Goal: Task Accomplishment & Management: Complete application form

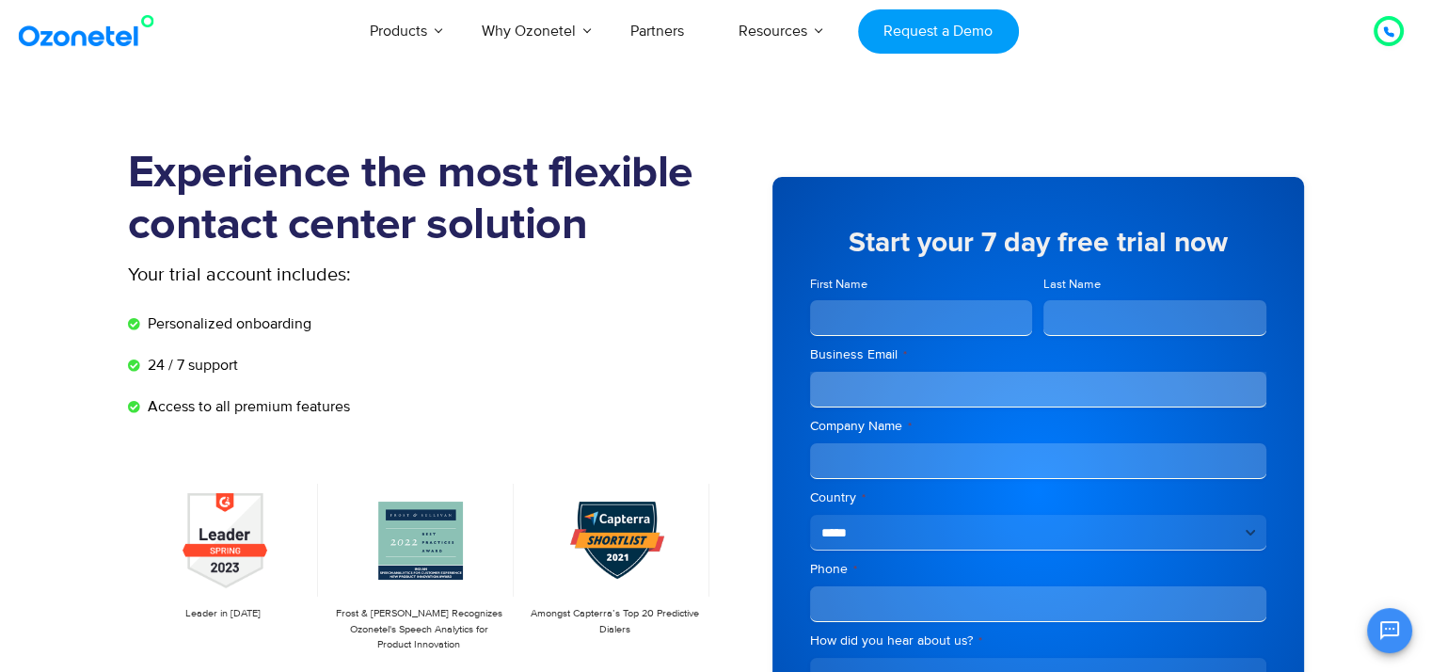
click at [944, 325] on input "First Name" at bounding box center [921, 318] width 223 height 36
type input "******"
click at [1075, 305] on input "Last Name" at bounding box center [1154, 318] width 223 height 36
type input "*"
click at [1022, 388] on input "Business Email *" at bounding box center [1038, 390] width 456 height 36
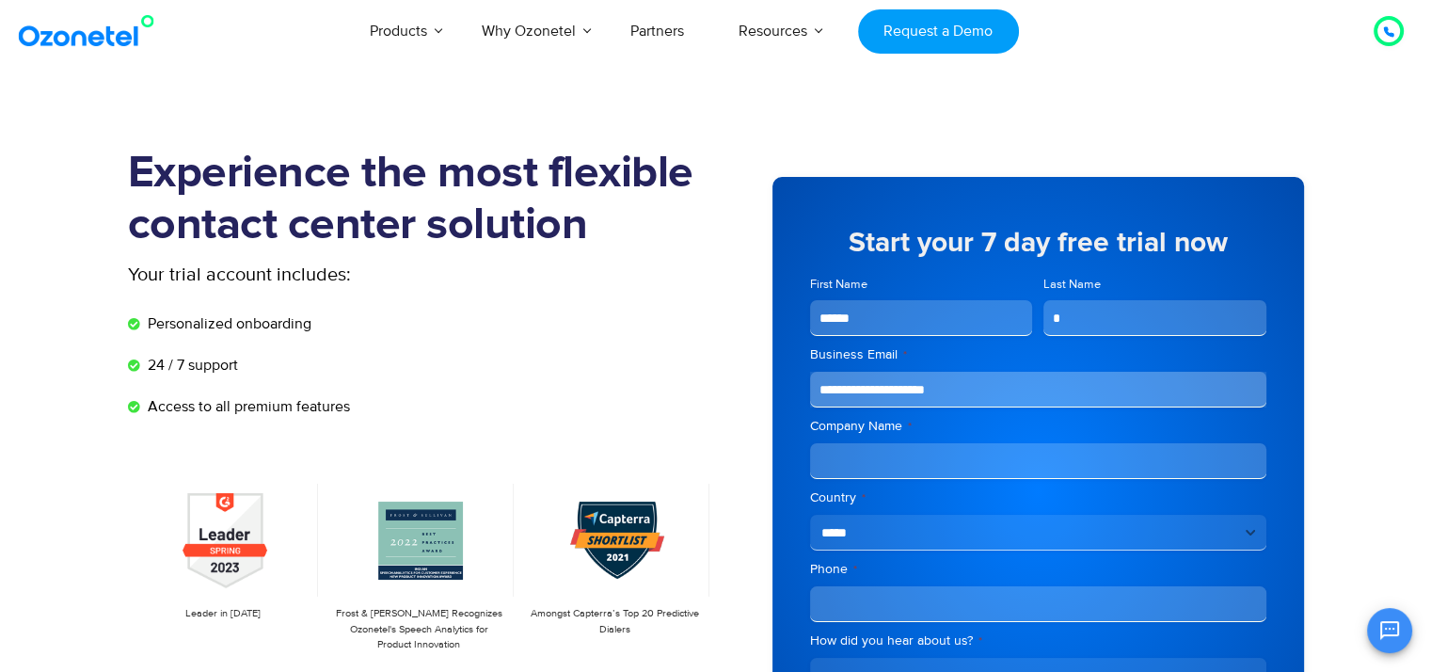
type input "**********"
click at [1010, 452] on input "Company Name *" at bounding box center [1038, 461] width 456 height 36
type input "**********"
click at [1012, 523] on select "**********" at bounding box center [1038, 532] width 456 height 36
click at [1360, 442] on section "Experience the most flexible contact center solution Your trial account include…" at bounding box center [715, 519] width 1431 height 836
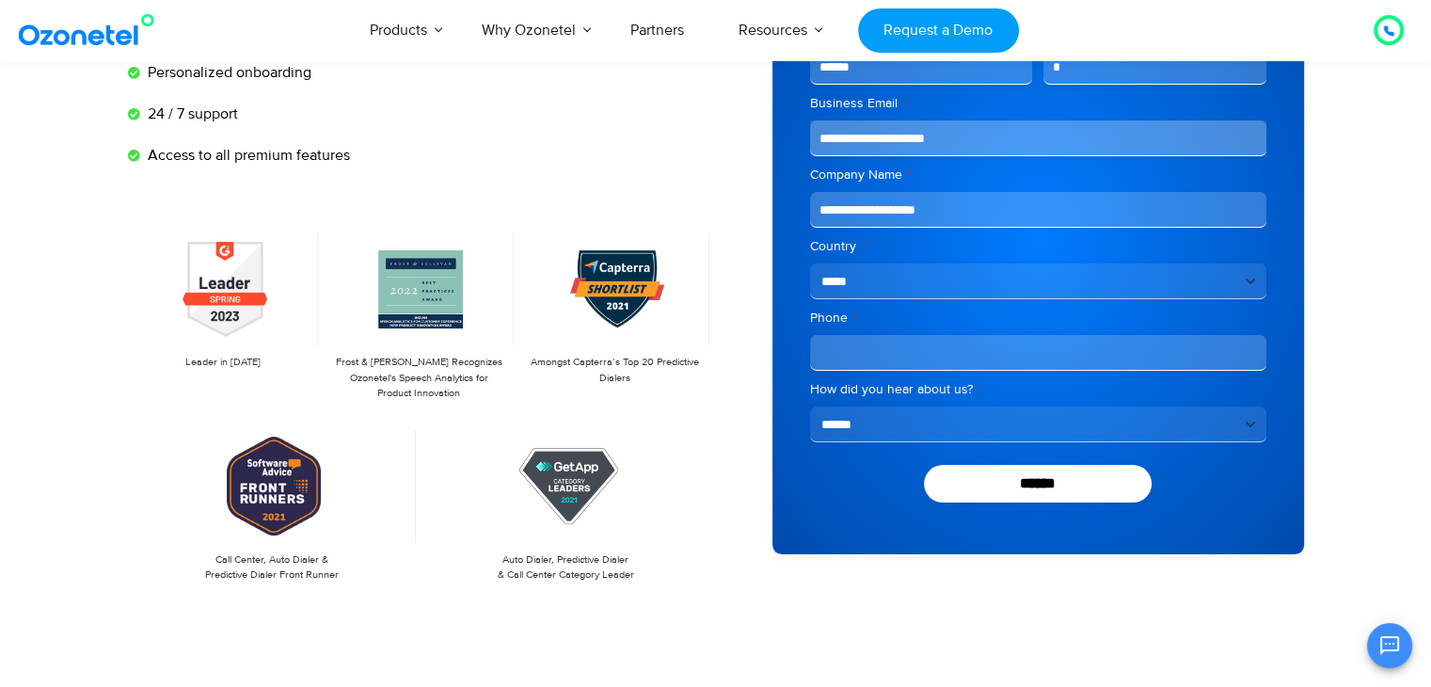
scroll to position [252, 0]
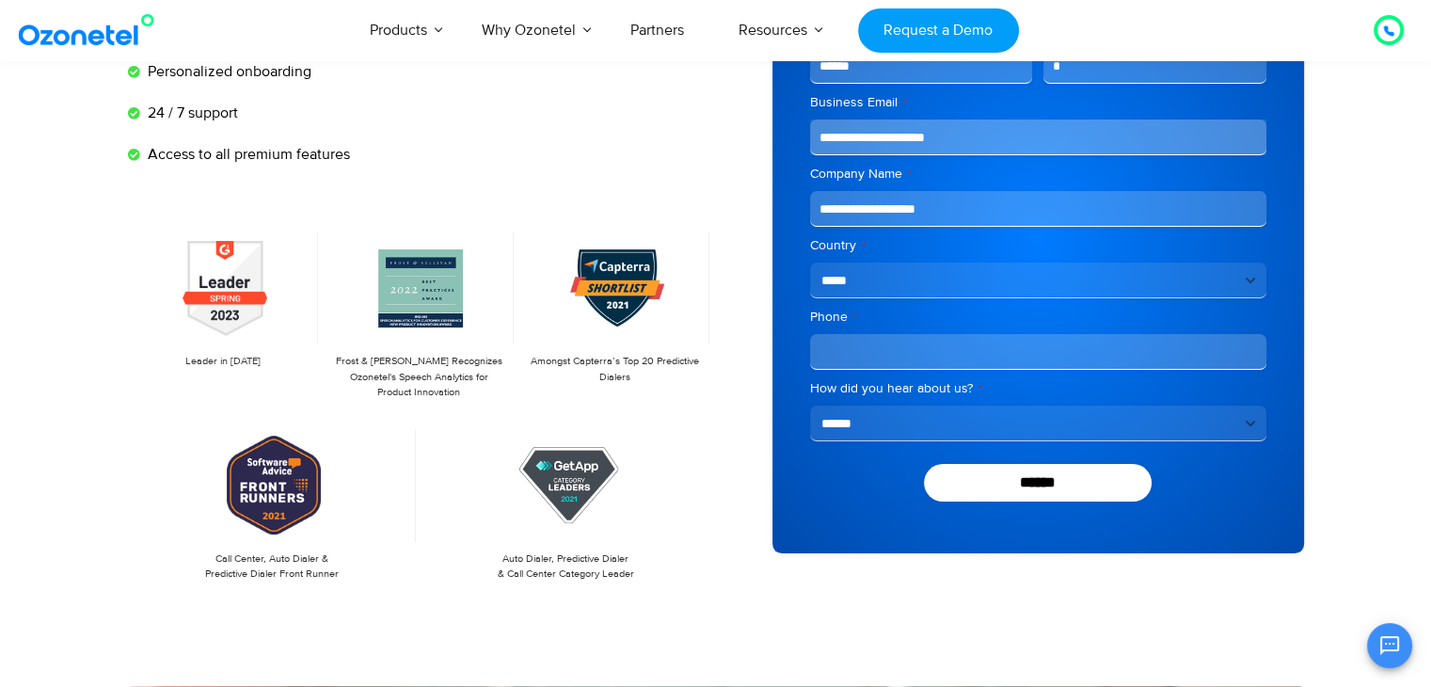
click at [1161, 358] on input "Phone *" at bounding box center [1038, 352] width 456 height 36
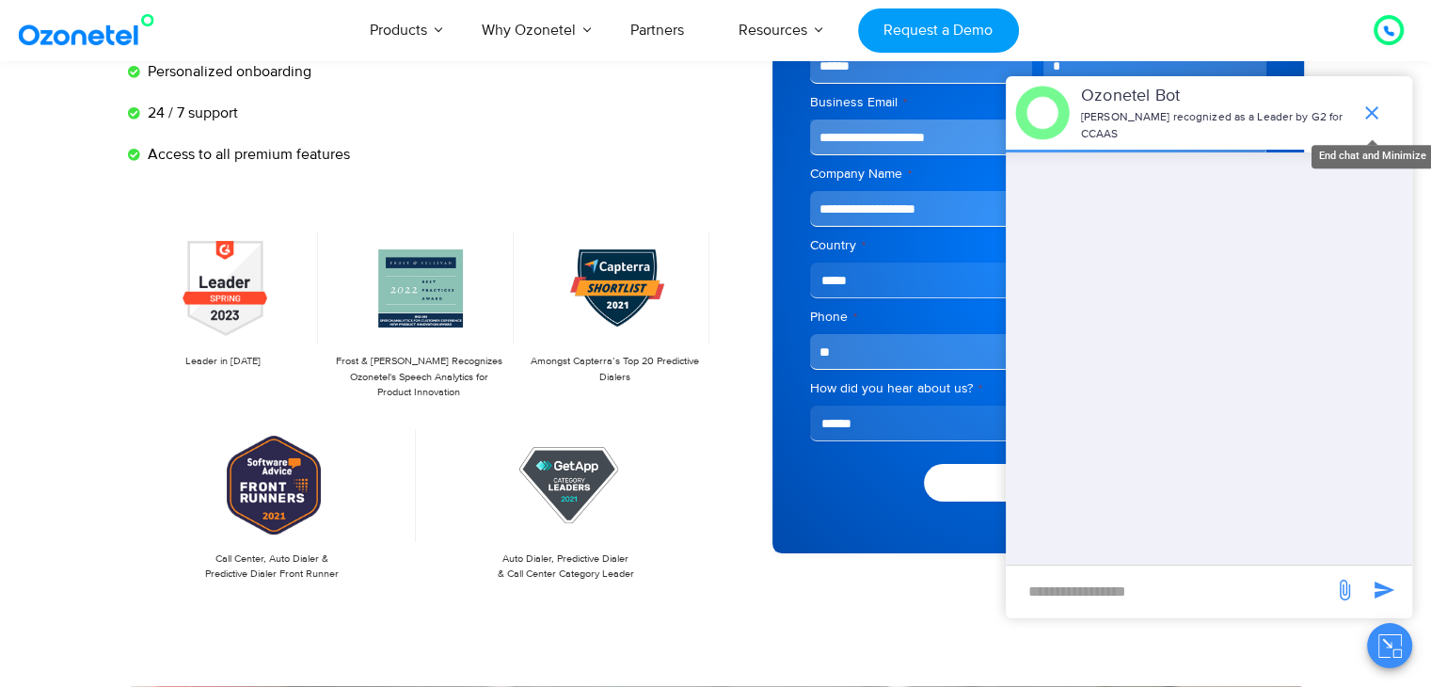
click at [1377, 107] on icon "end chat or minimize" at bounding box center [1371, 113] width 23 height 23
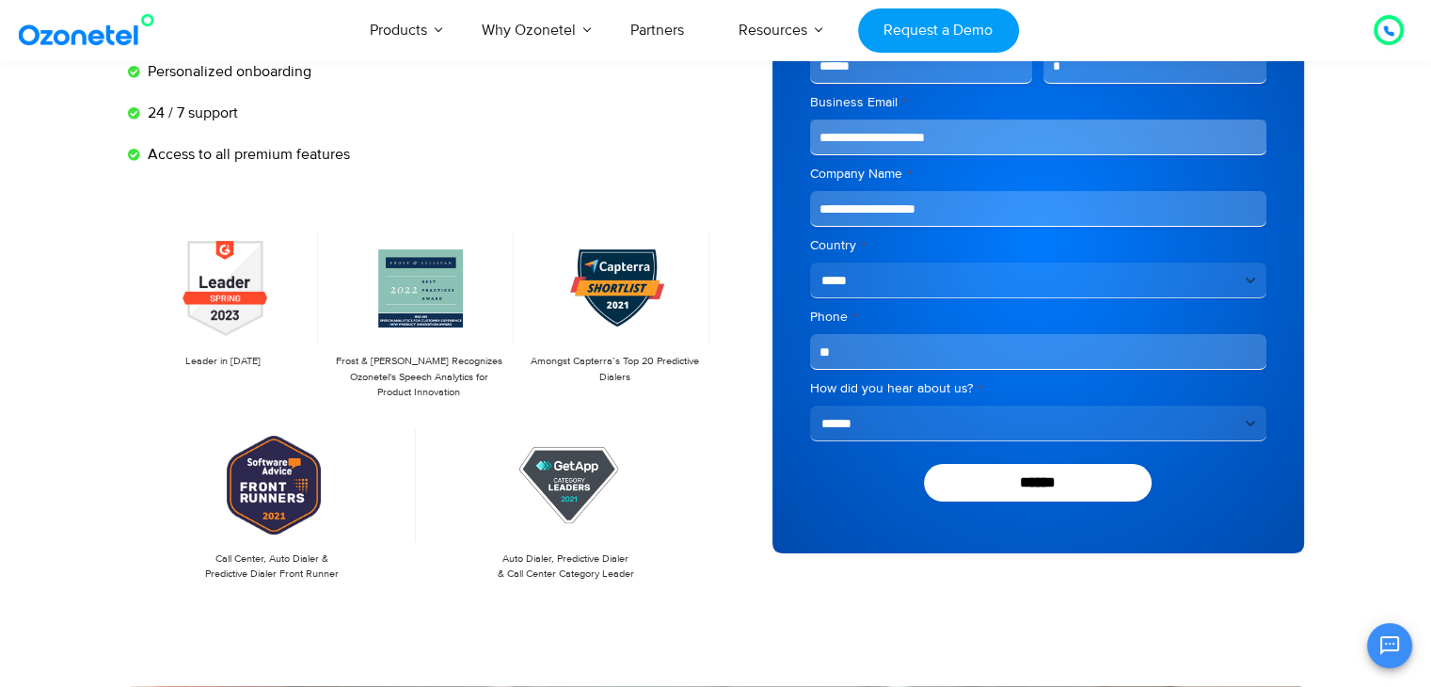
click at [1014, 340] on input "**" at bounding box center [1038, 352] width 456 height 36
type input "**********"
click at [971, 420] on select "**********" at bounding box center [1038, 423] width 456 height 36
select select "********"
click at [810, 405] on select "**********" at bounding box center [1038, 423] width 456 height 36
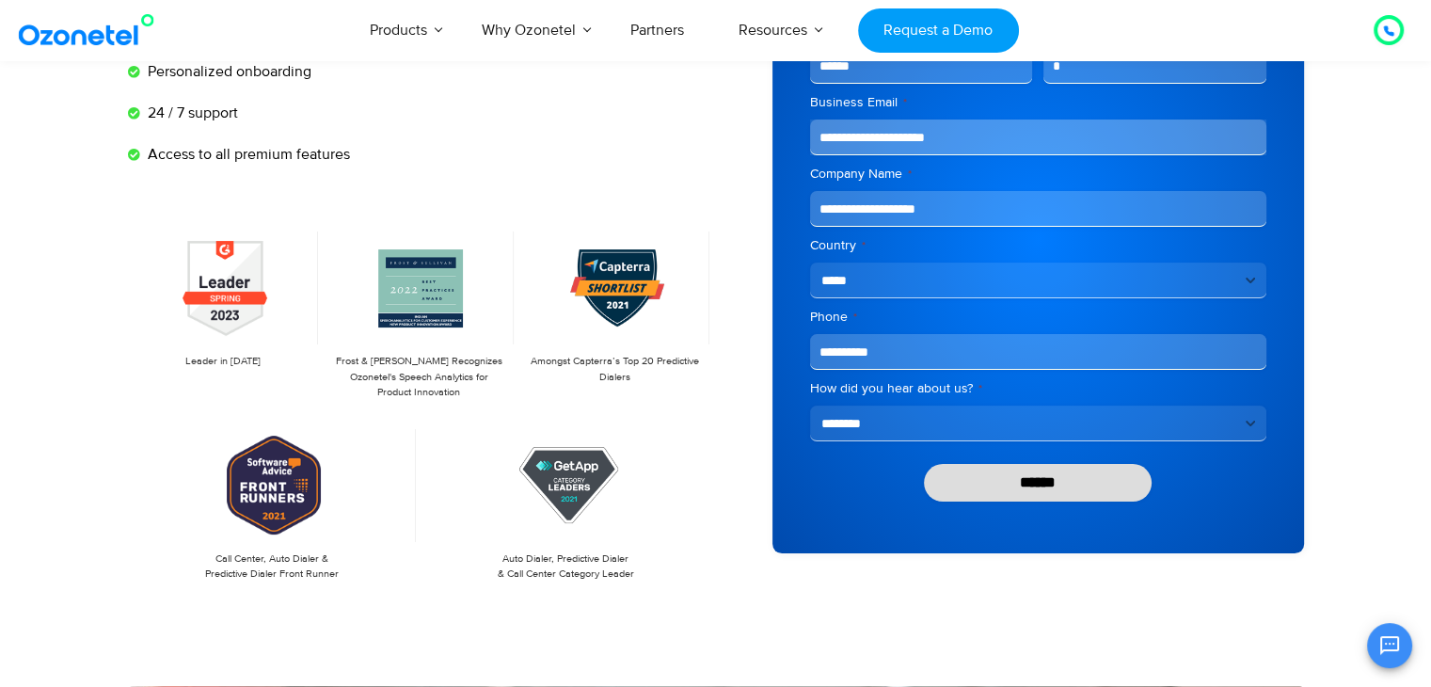
click at [1029, 481] on input "******" at bounding box center [1038, 483] width 229 height 38
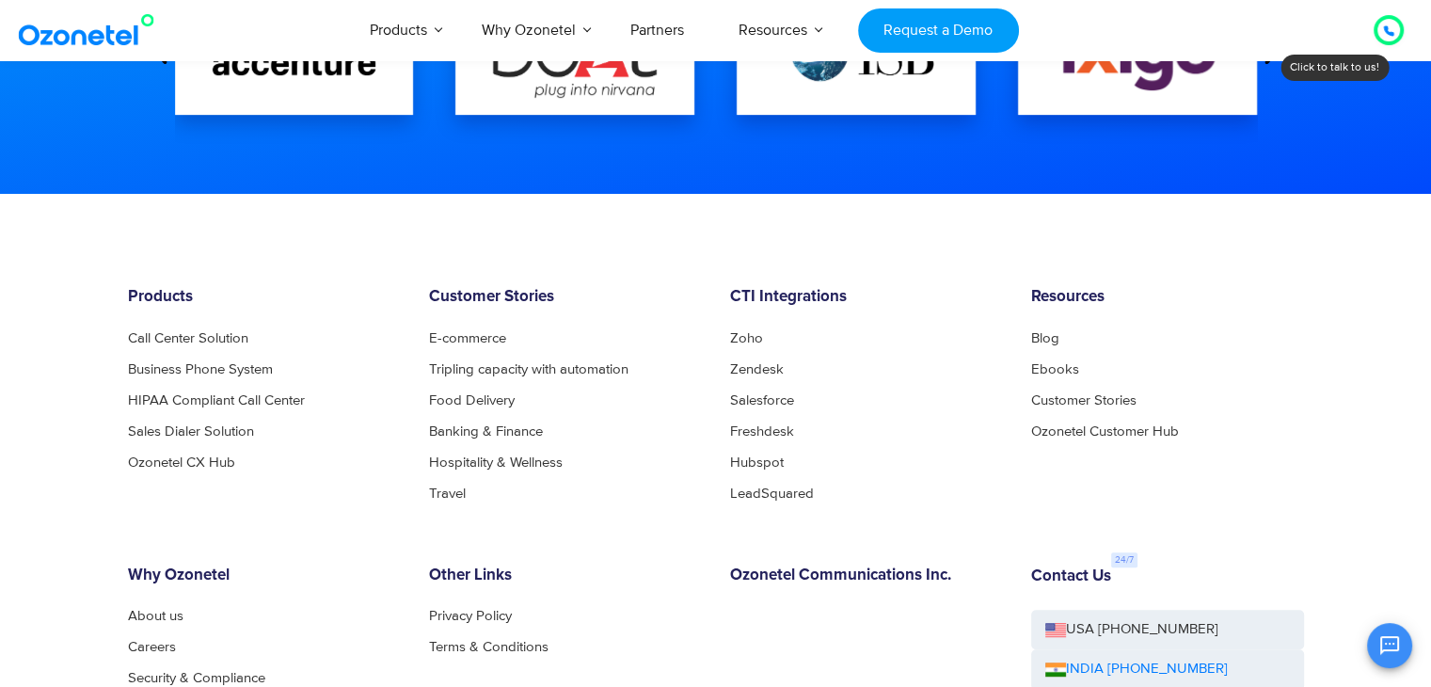
scroll to position [147, 0]
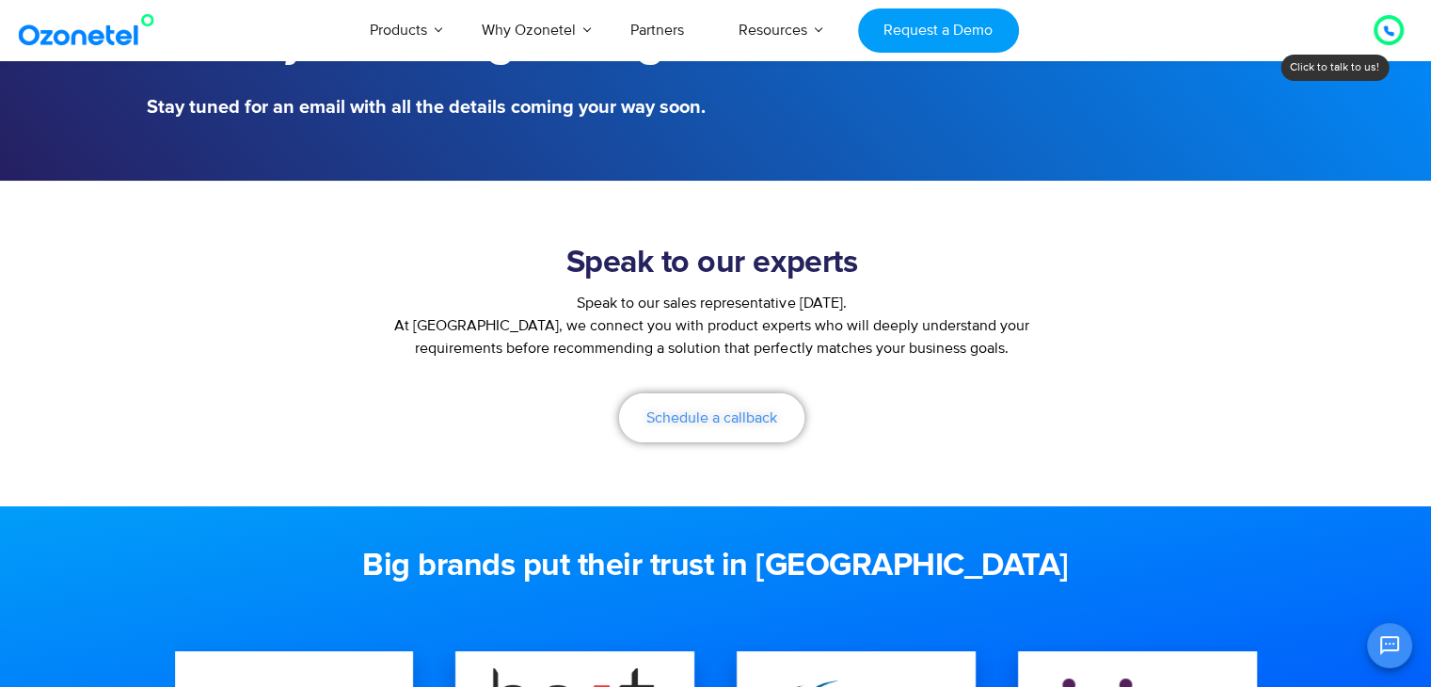
click at [644, 420] on link "Schedule a callback" at bounding box center [711, 417] width 185 height 49
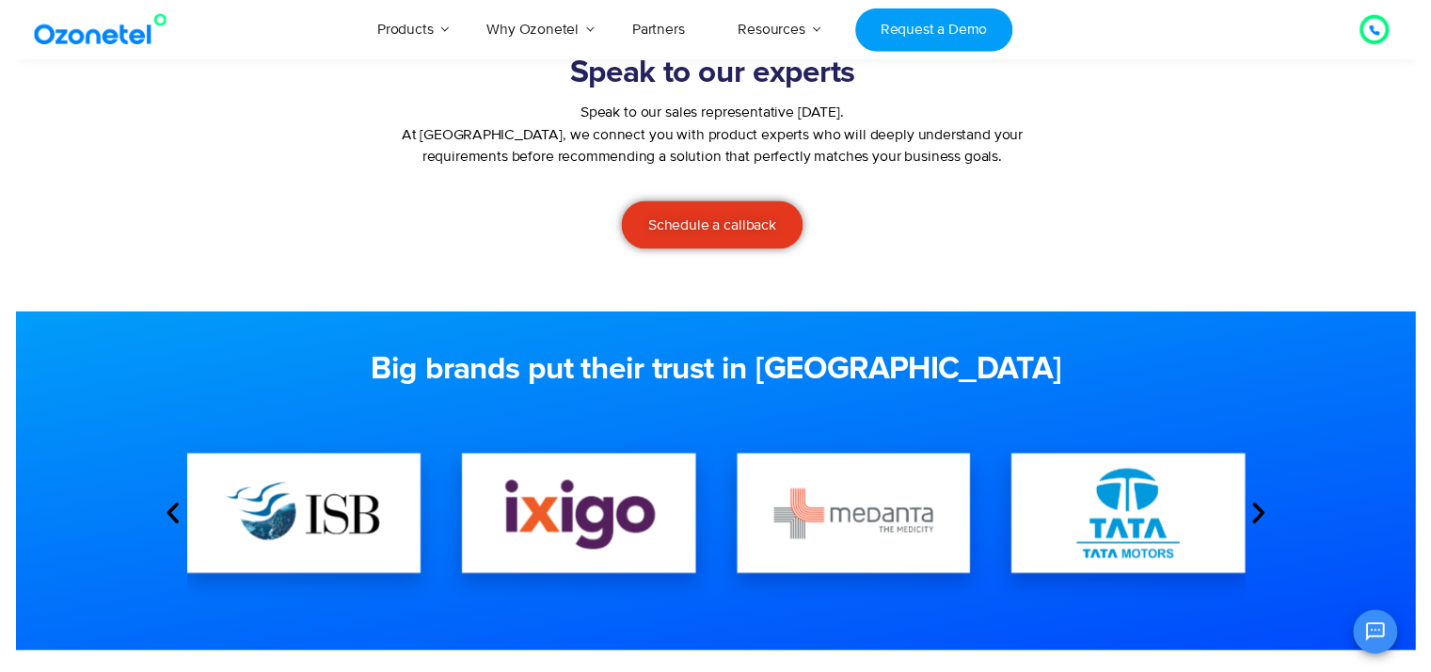
scroll to position [0, 0]
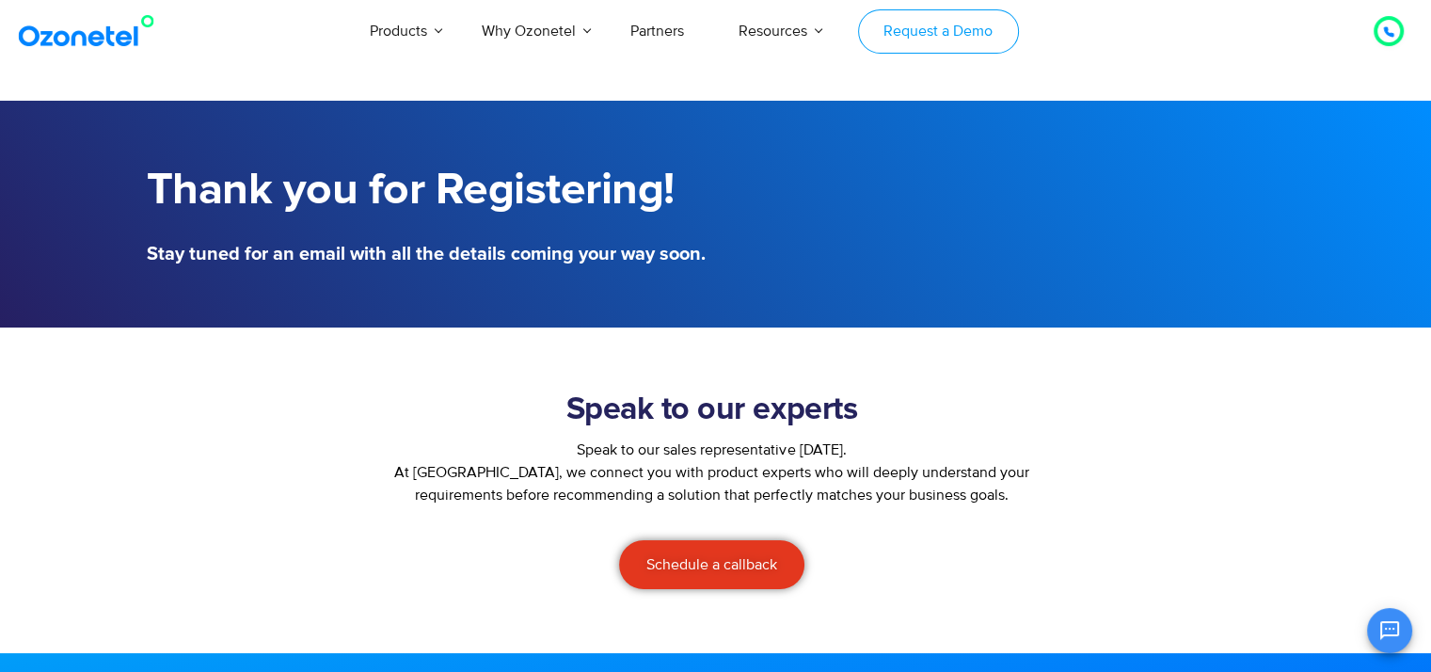
click at [962, 35] on link "Request a Demo" at bounding box center [938, 31] width 161 height 44
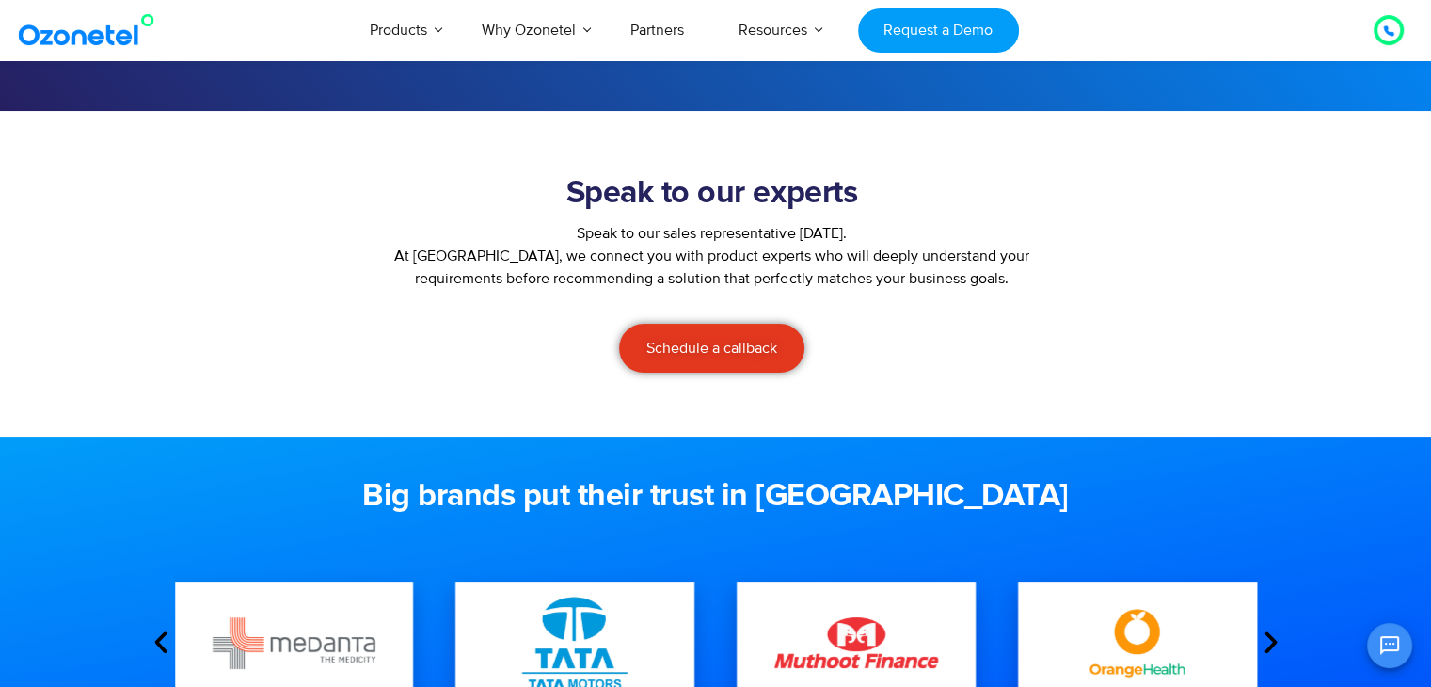
scroll to position [376, 0]
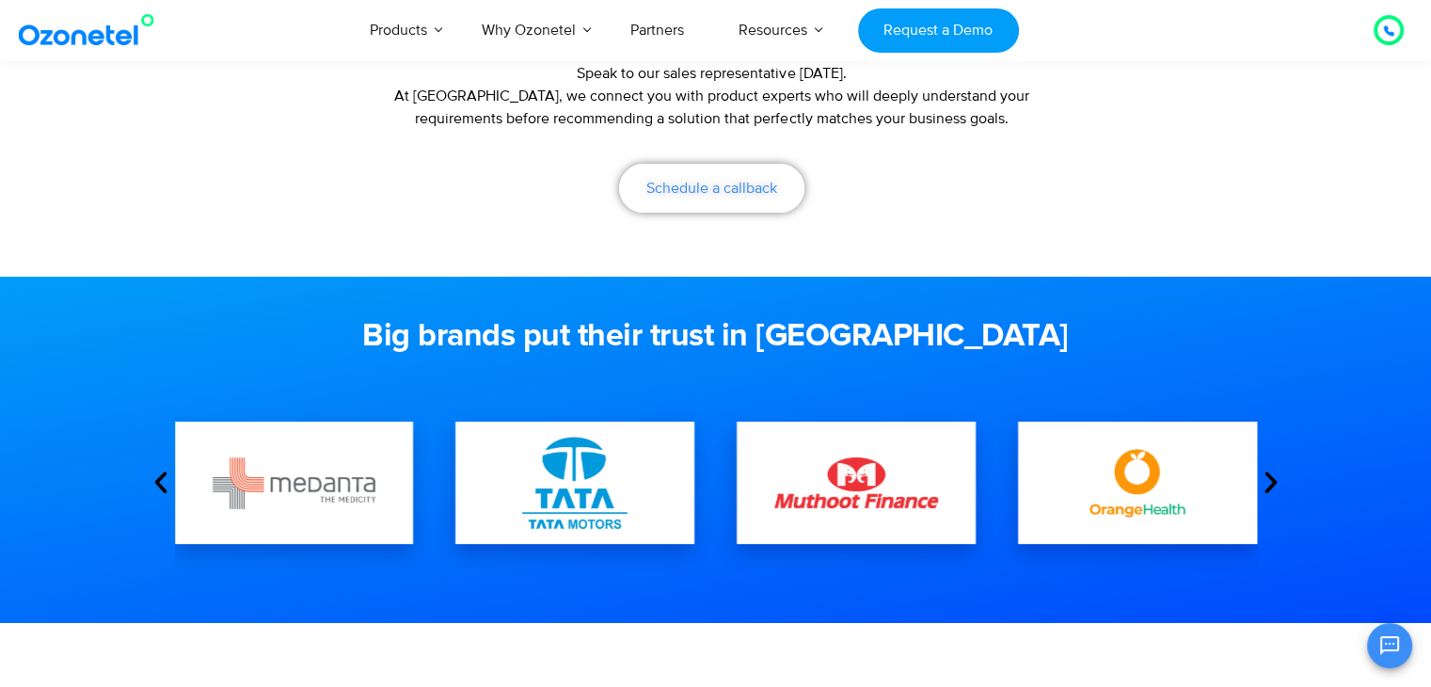
click at [712, 193] on span "Schedule a callback" at bounding box center [711, 188] width 131 height 15
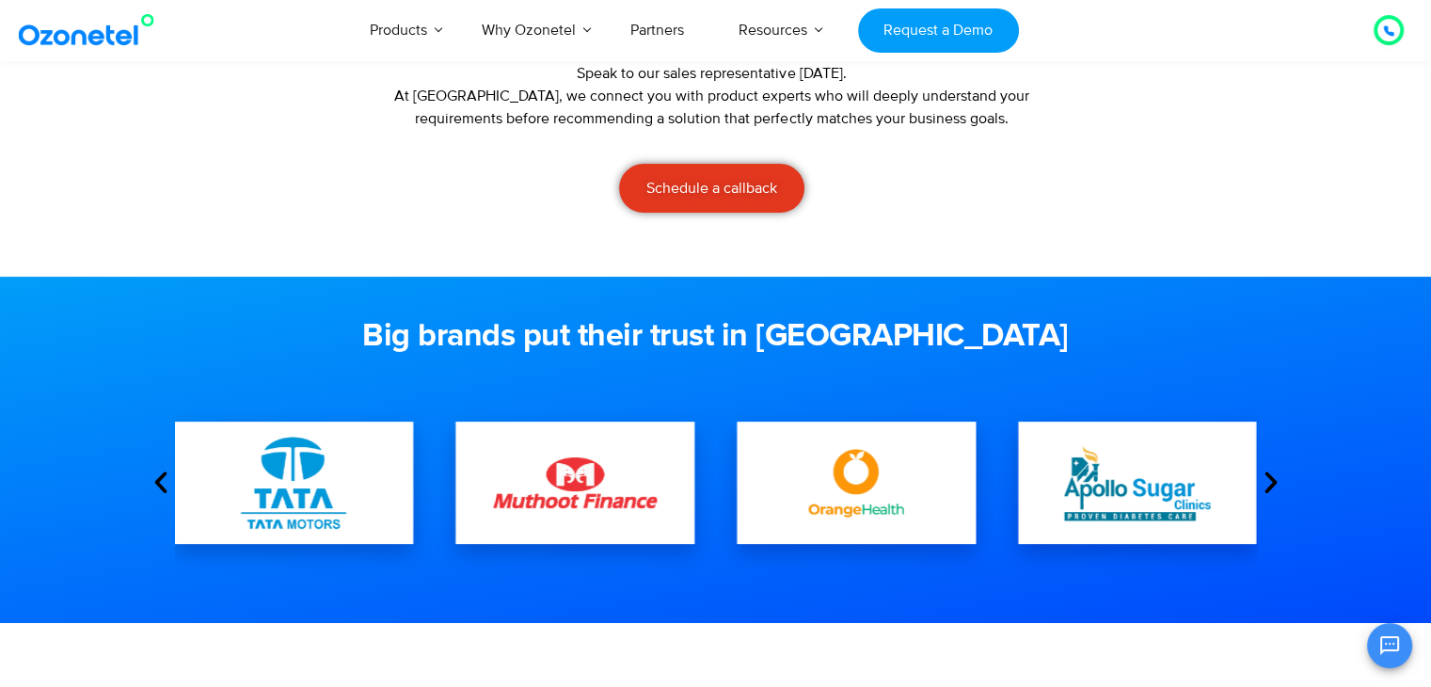
click at [1388, 30] on icon at bounding box center [1388, 30] width 11 height 11
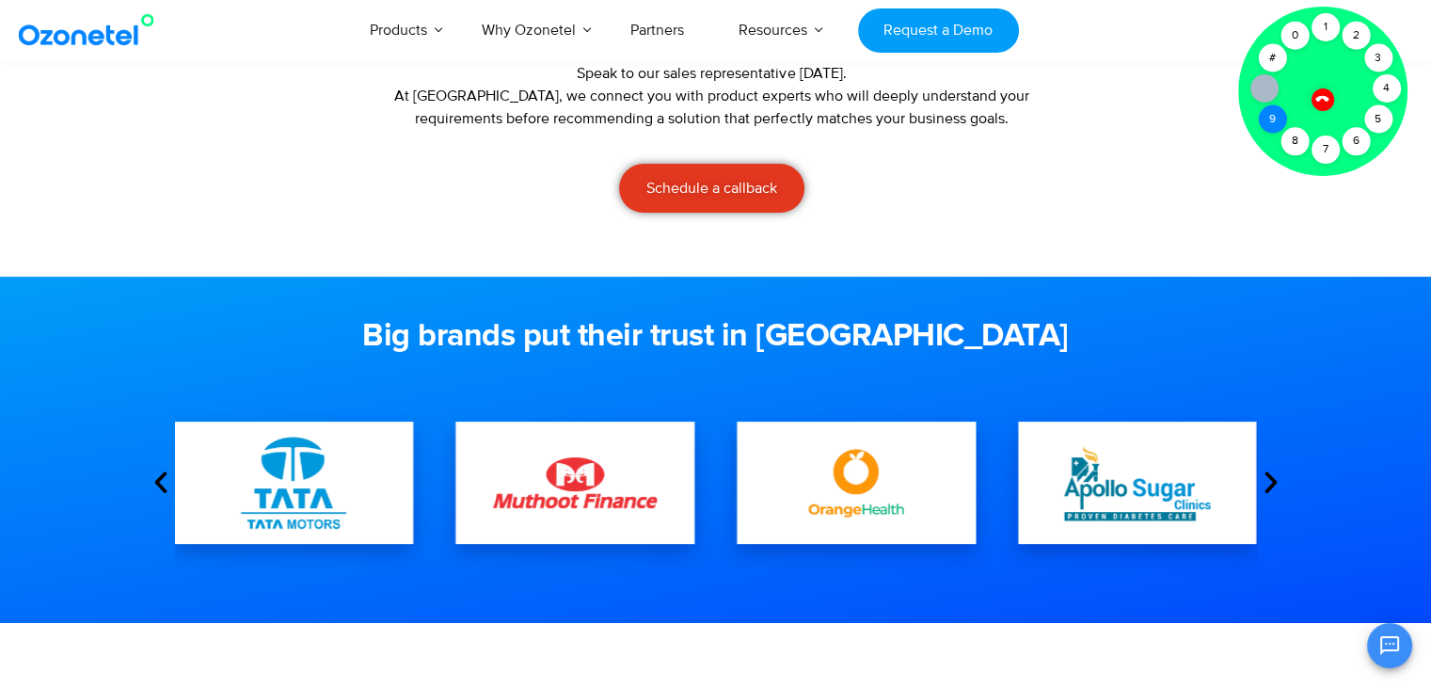
click at [1272, 124] on div "9" at bounding box center [1271, 119] width 28 height 28
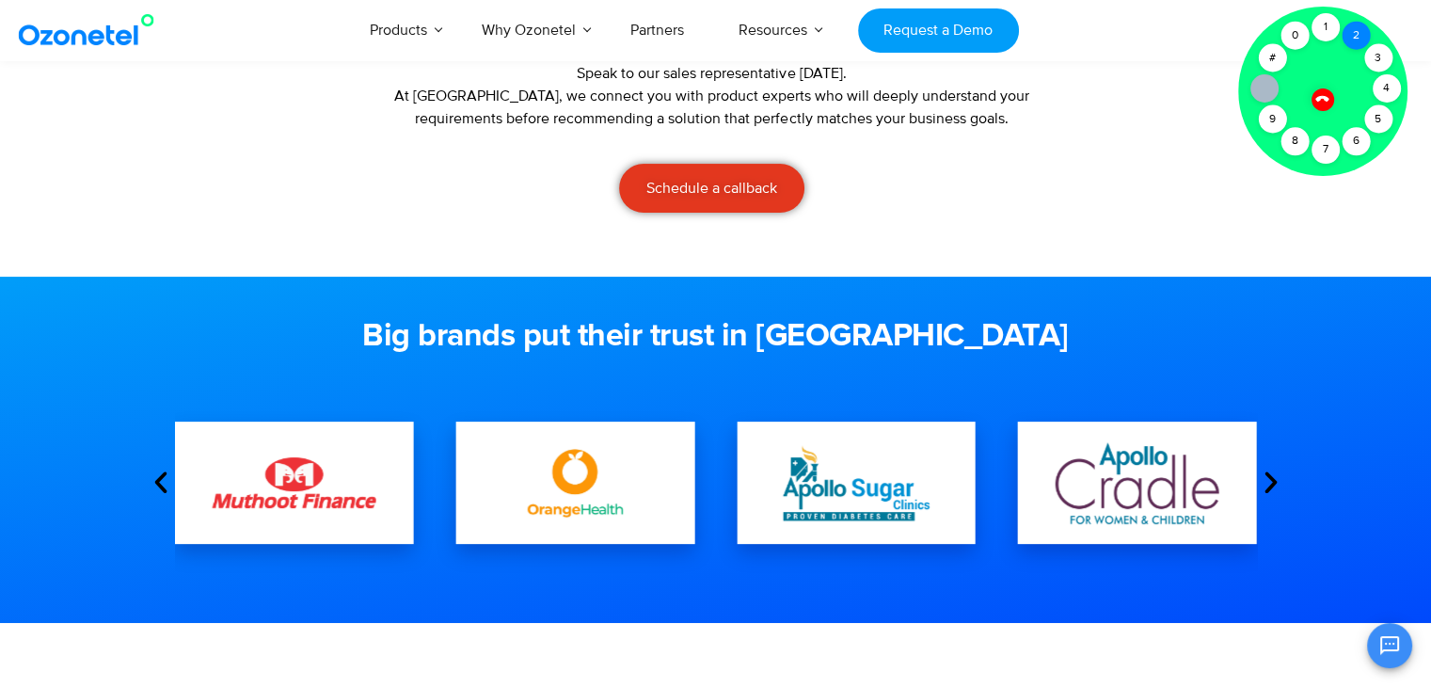
click at [1343, 28] on div "2" at bounding box center [1355, 36] width 28 height 28
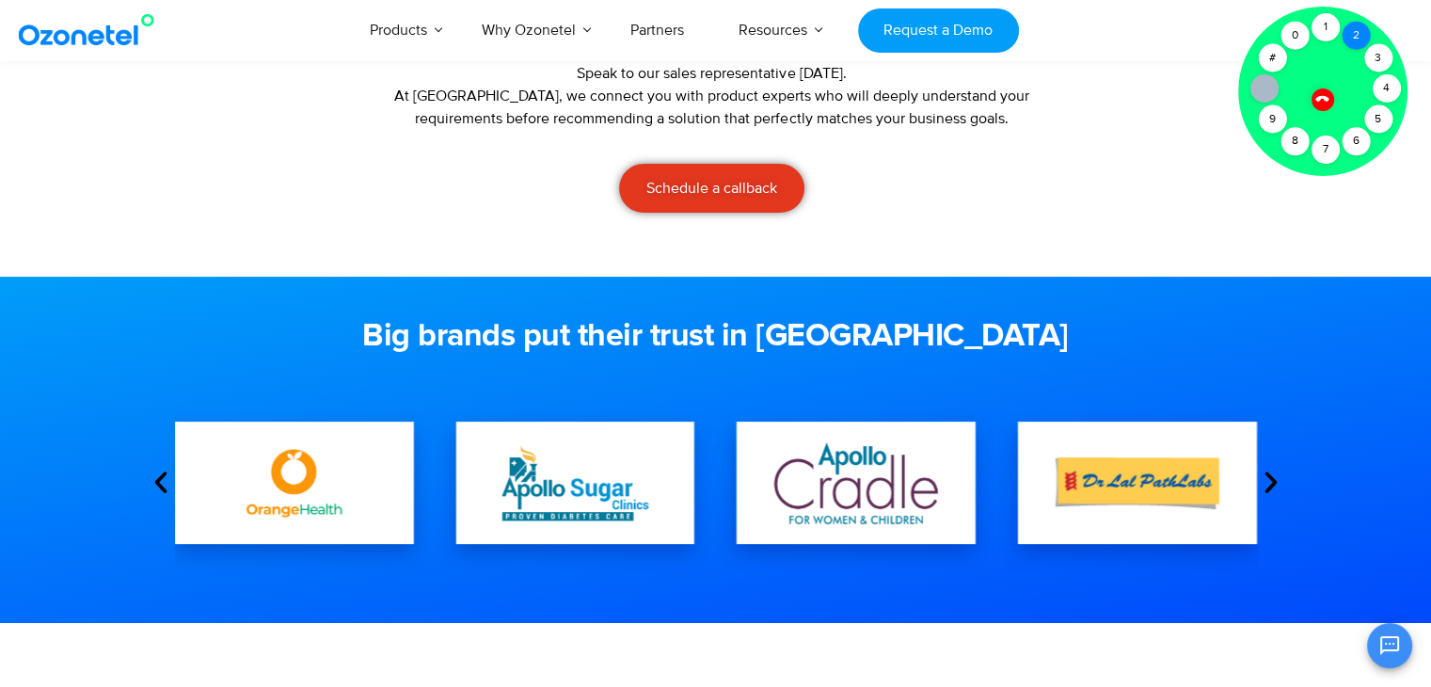
click at [1355, 32] on div "2" at bounding box center [1355, 36] width 28 height 28
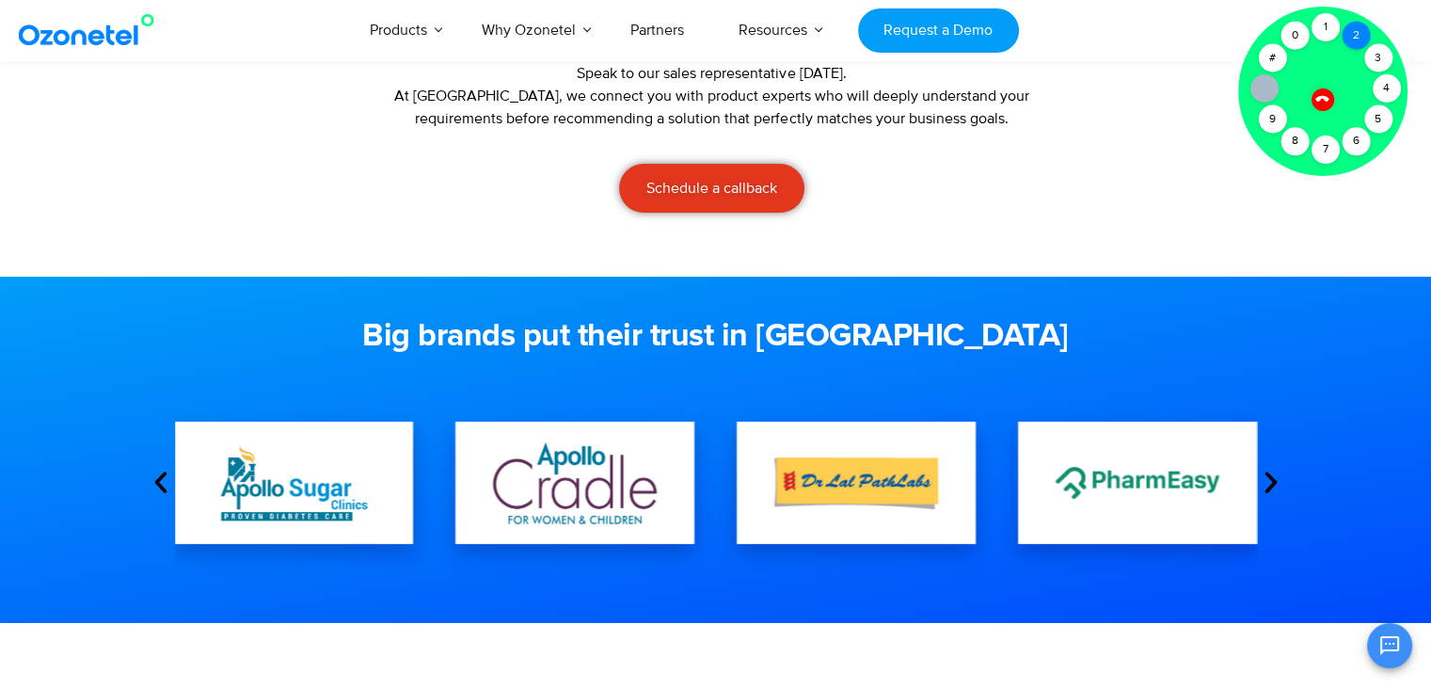
click at [1341, 29] on div "2" at bounding box center [1355, 36] width 28 height 28
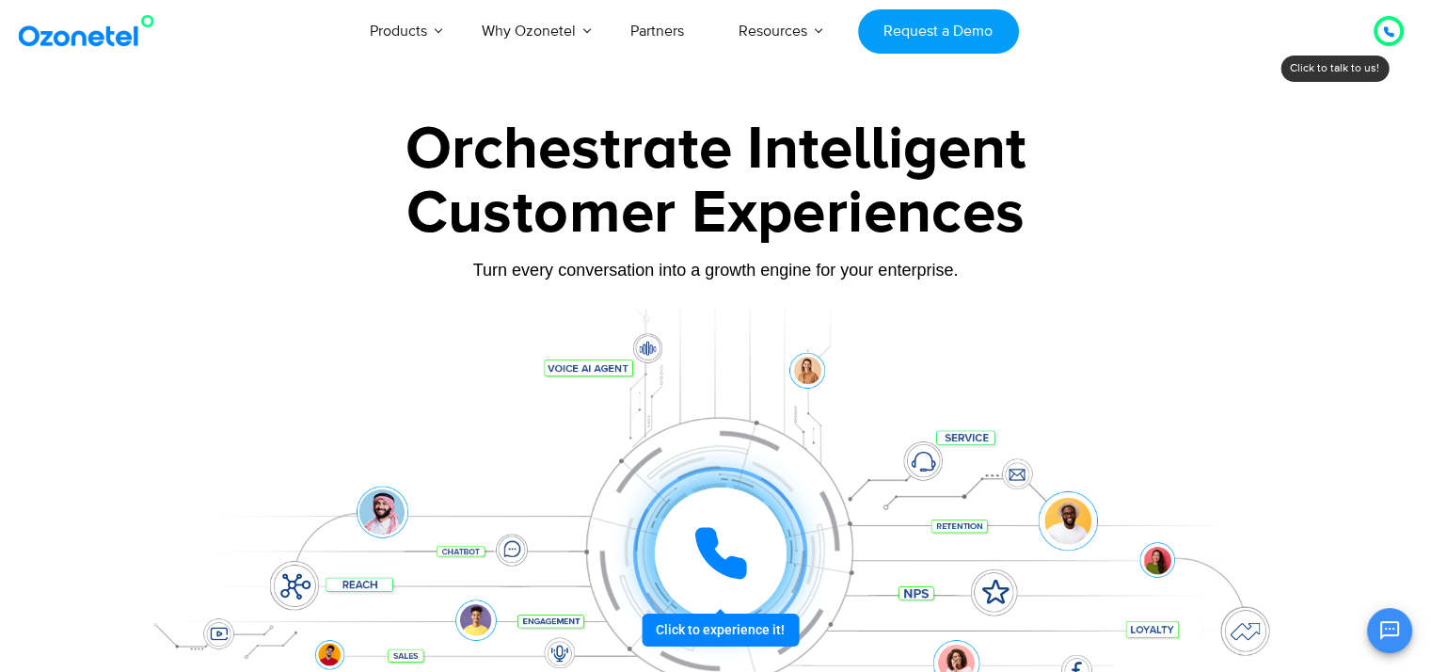
click at [712, 575] on icon at bounding box center [720, 553] width 56 height 56
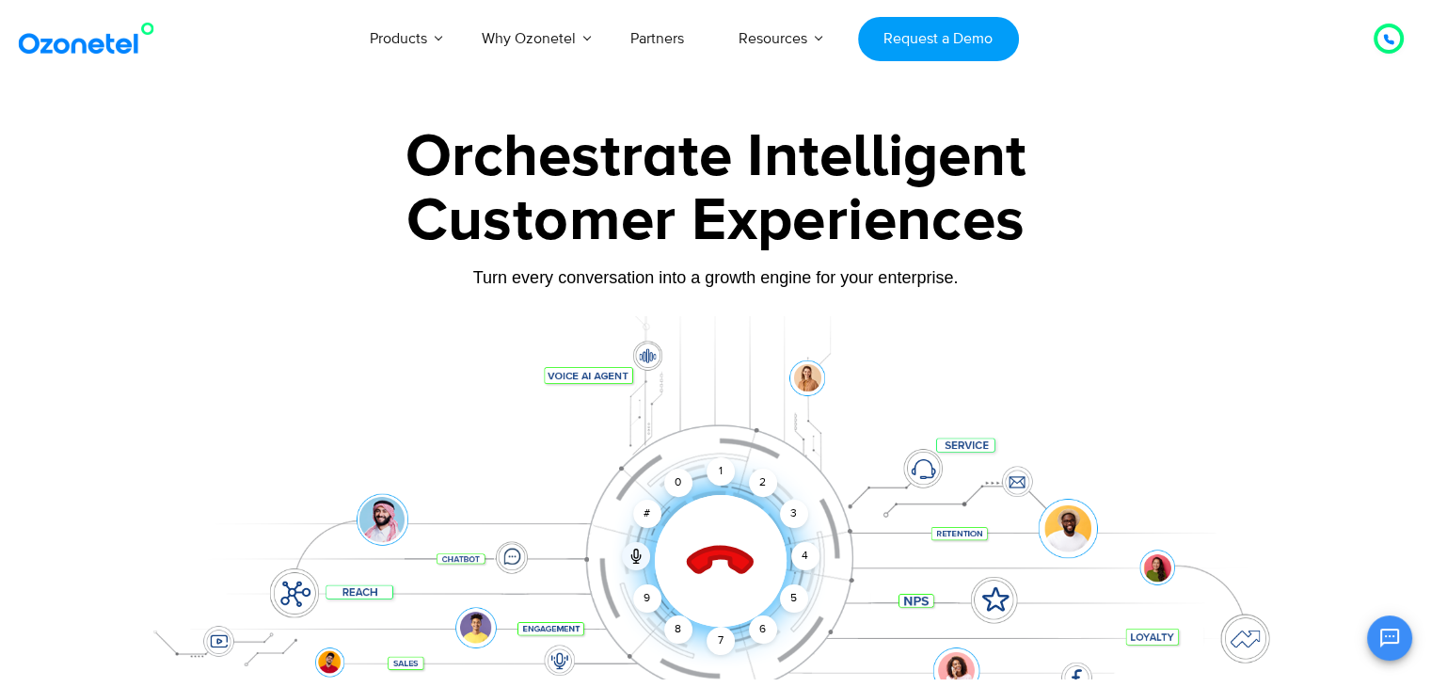
scroll to position [188, 0]
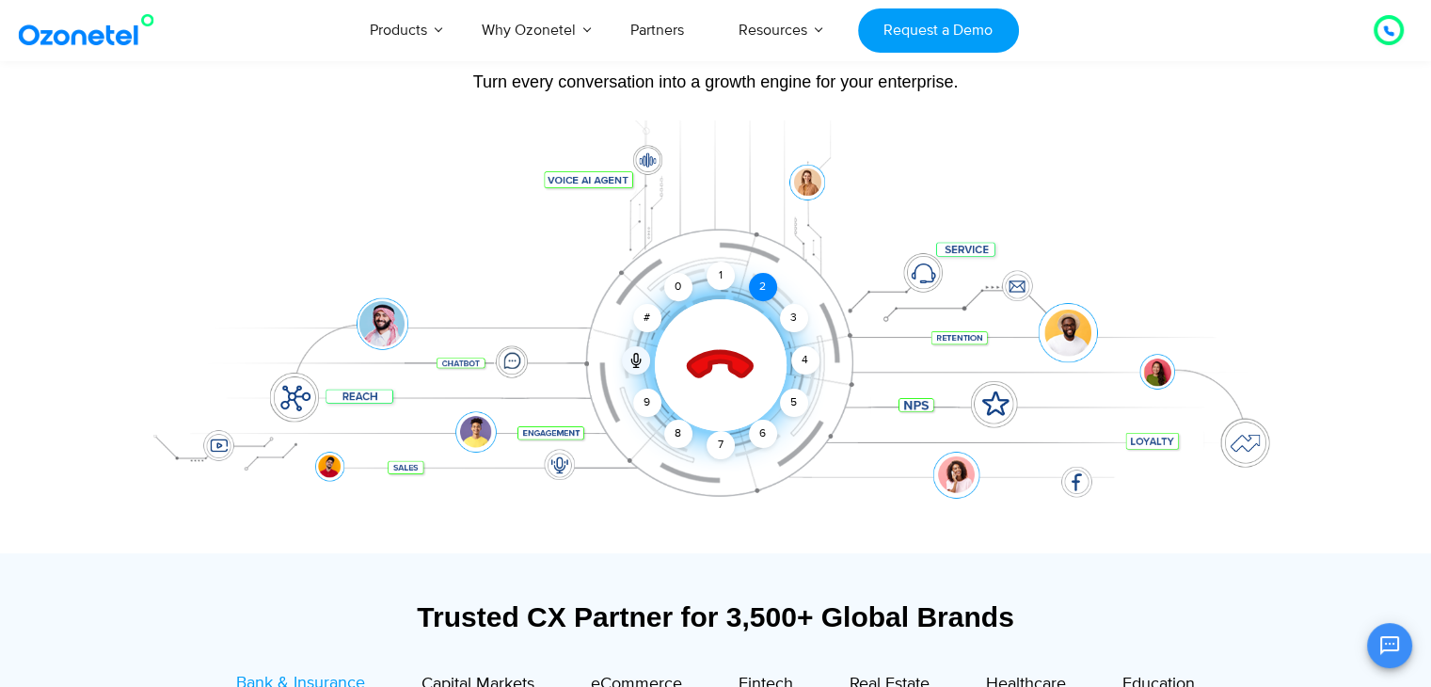
click at [767, 288] on div "2" at bounding box center [763, 287] width 28 height 28
click at [760, 280] on div "2" at bounding box center [763, 287] width 28 height 28
click at [945, 230] on div "Click to end call Call connected 1 2 3 4 5 6 7 8 9 # 0" at bounding box center [716, 327] width 1176 height 320
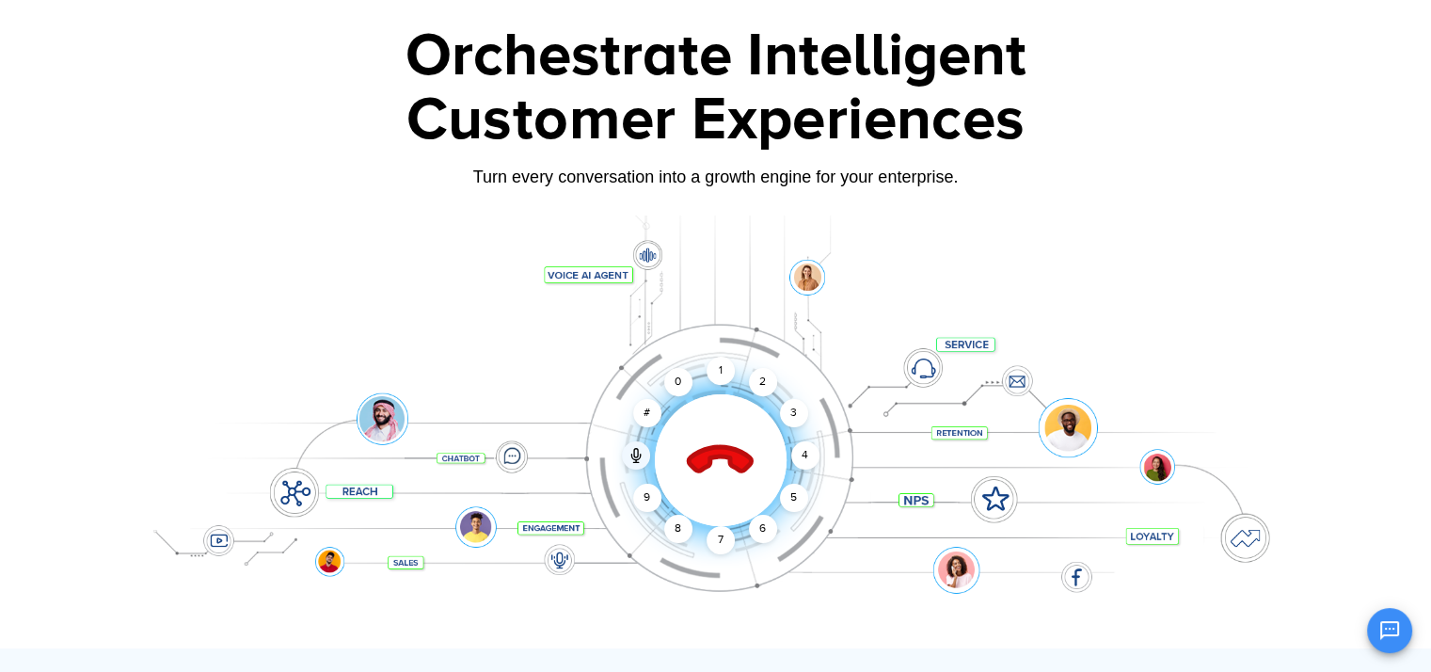
scroll to position [94, 0]
click at [634, 450] on icon at bounding box center [636, 452] width 4 height 8
click at [634, 451] on icon at bounding box center [636, 452] width 4 height 8
click at [719, 451] on icon at bounding box center [720, 460] width 66 height 66
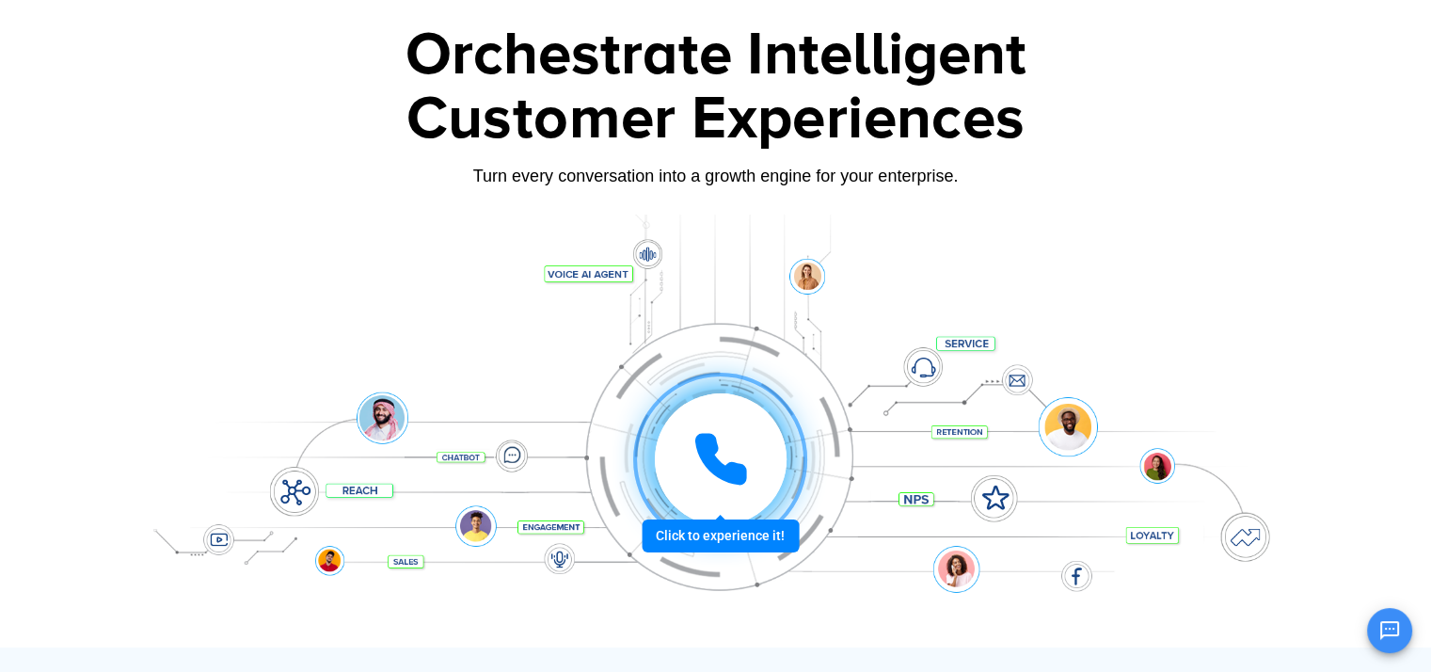
click at [707, 463] on icon at bounding box center [720, 458] width 47 height 47
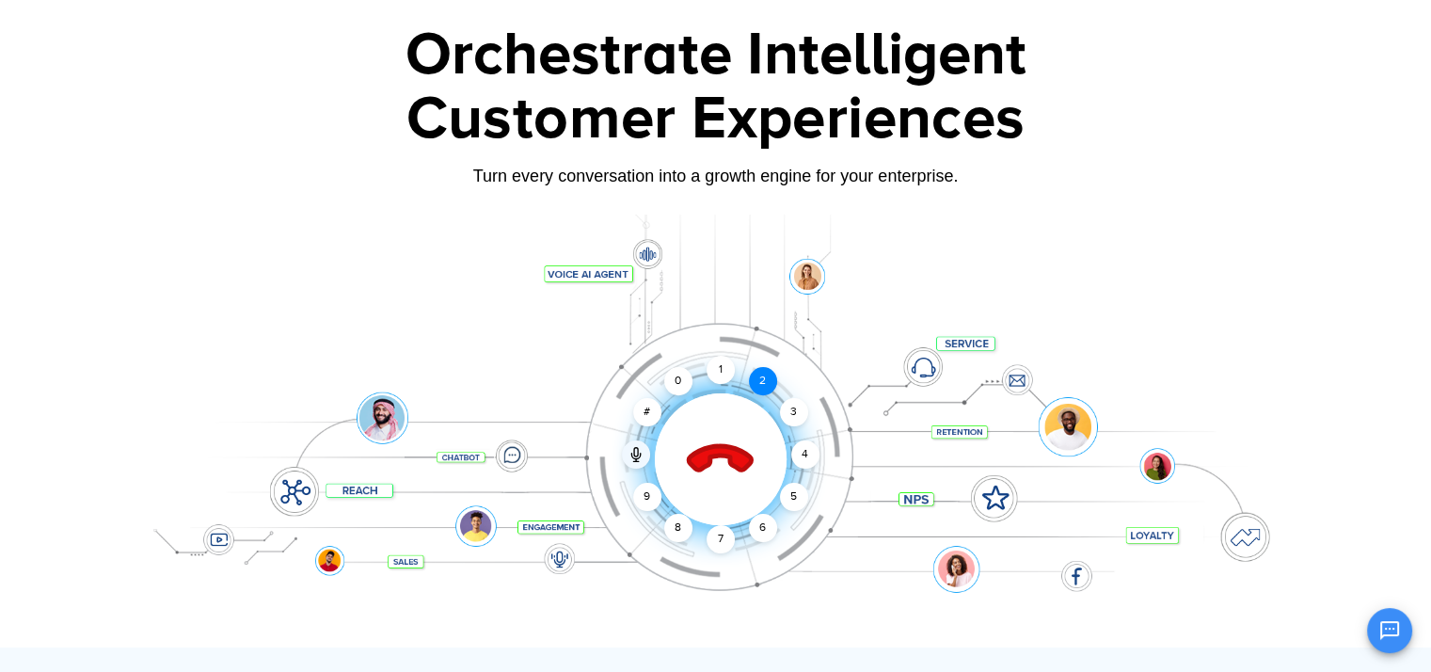
click at [764, 372] on div "2" at bounding box center [763, 381] width 28 height 28
click at [760, 379] on div "2" at bounding box center [763, 381] width 28 height 28
click at [734, 457] on icon at bounding box center [720, 460] width 66 height 66
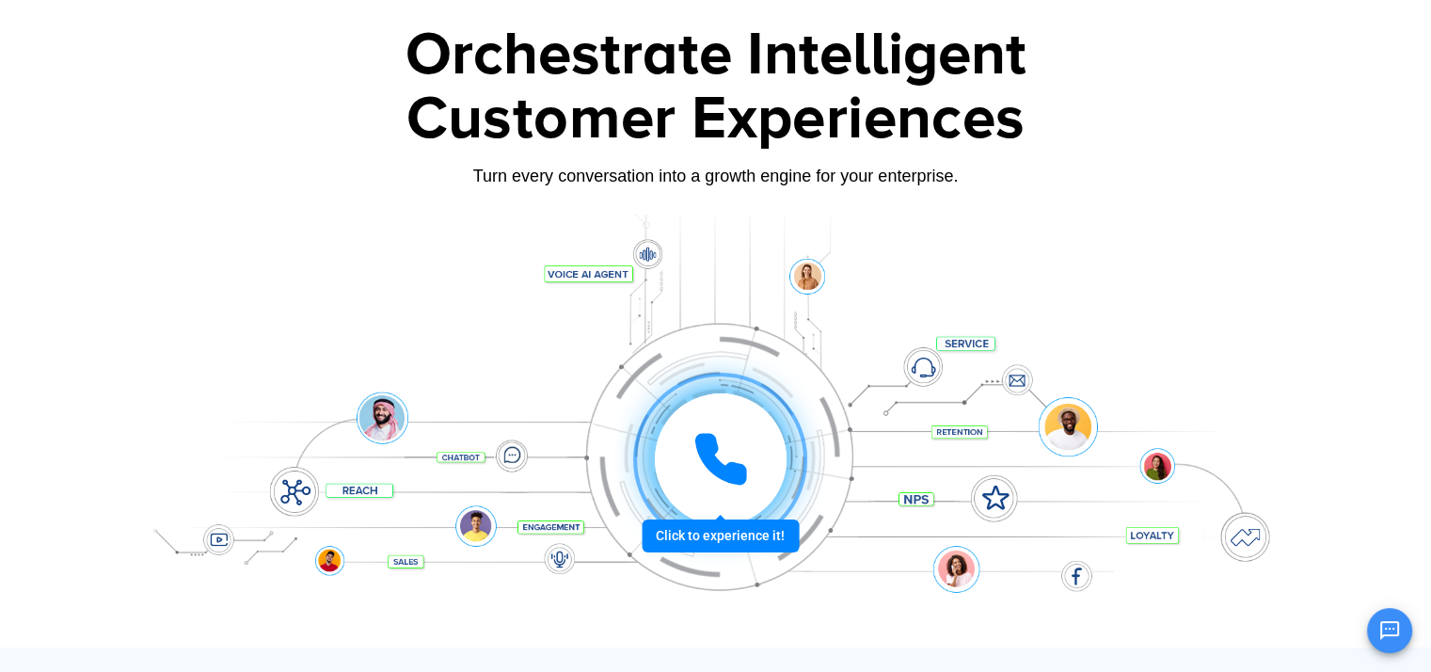
click at [707, 438] on icon at bounding box center [720, 458] width 47 height 47
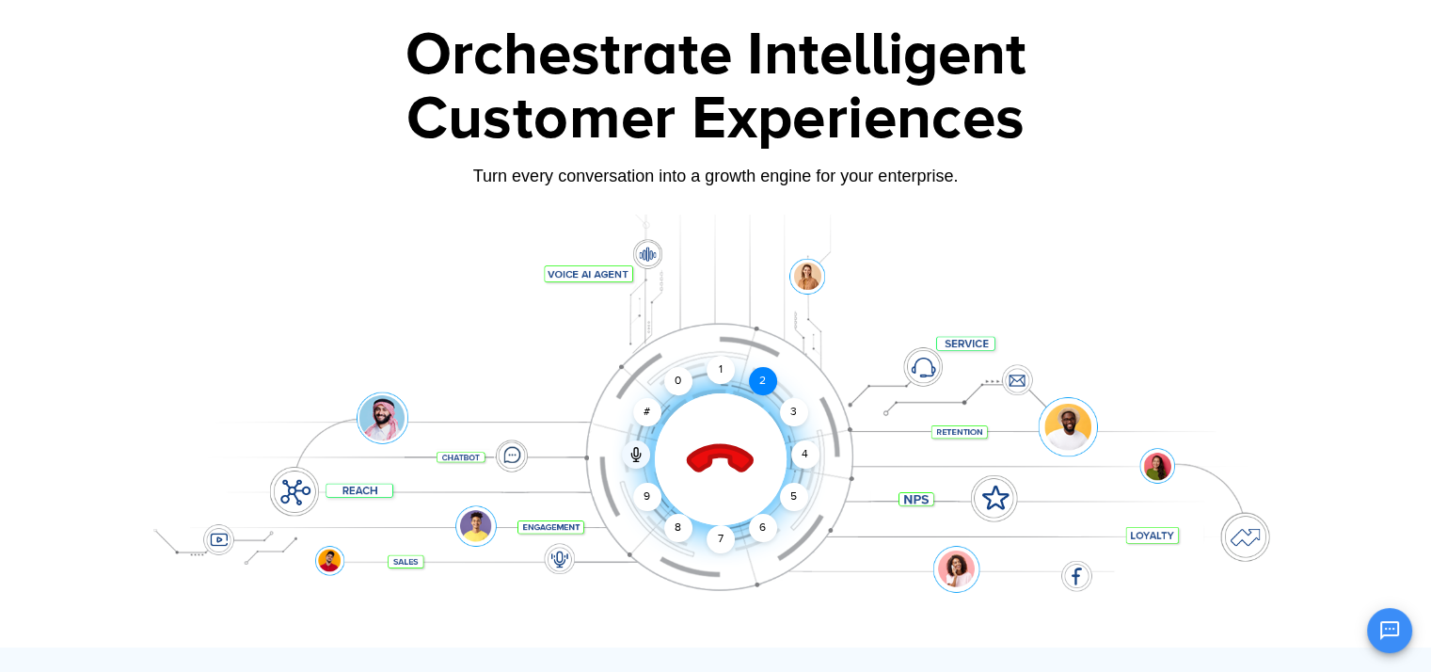
click at [760, 373] on div "2" at bounding box center [763, 381] width 28 height 28
click at [722, 373] on div "1" at bounding box center [720, 370] width 28 height 28
drag, startPoint x: 1219, startPoint y: 629, endPoint x: 1223, endPoint y: 605, distance: 24.7
click at [1224, 605] on div "OK Ozonetel Bot Ozonetel recognized as a Leader by G2 for CCAAS Chat Disconnect…" at bounding box center [1208, 628] width 406 height 50
click at [718, 364] on div "1" at bounding box center [720, 370] width 28 height 28
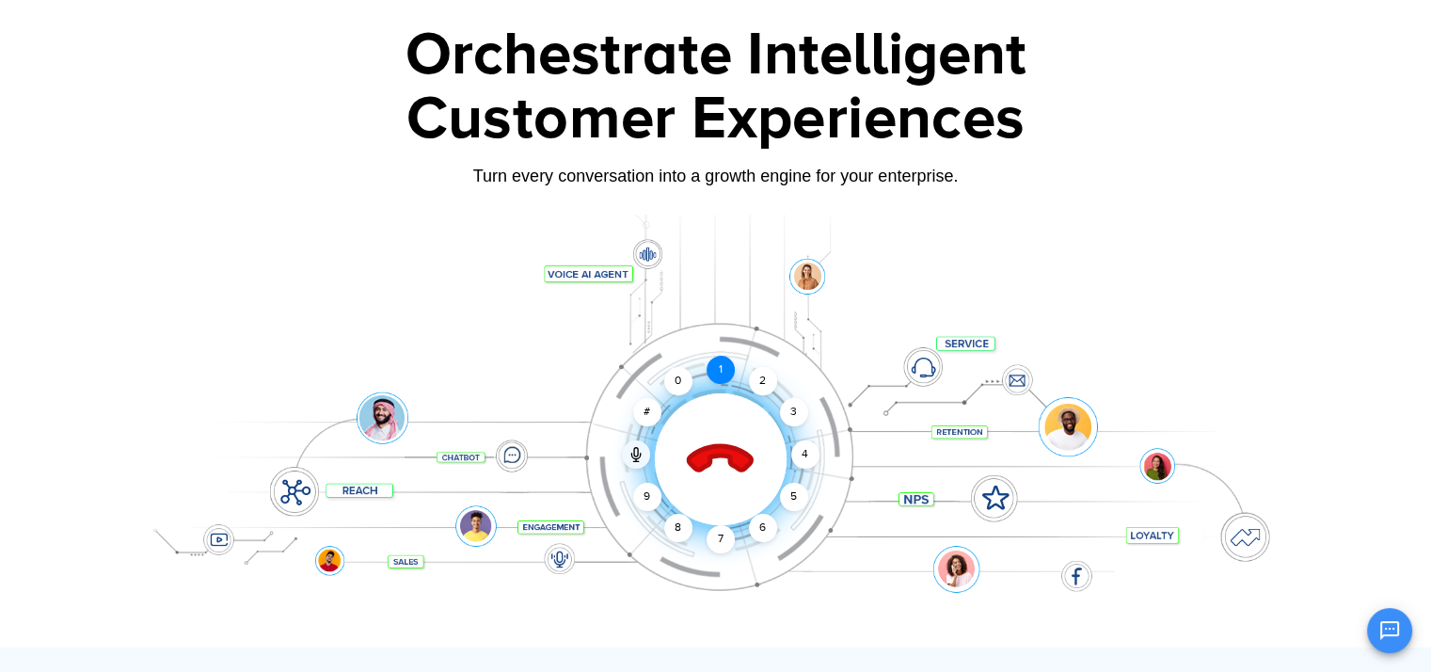
click at [723, 375] on div "1" at bounding box center [720, 370] width 28 height 28
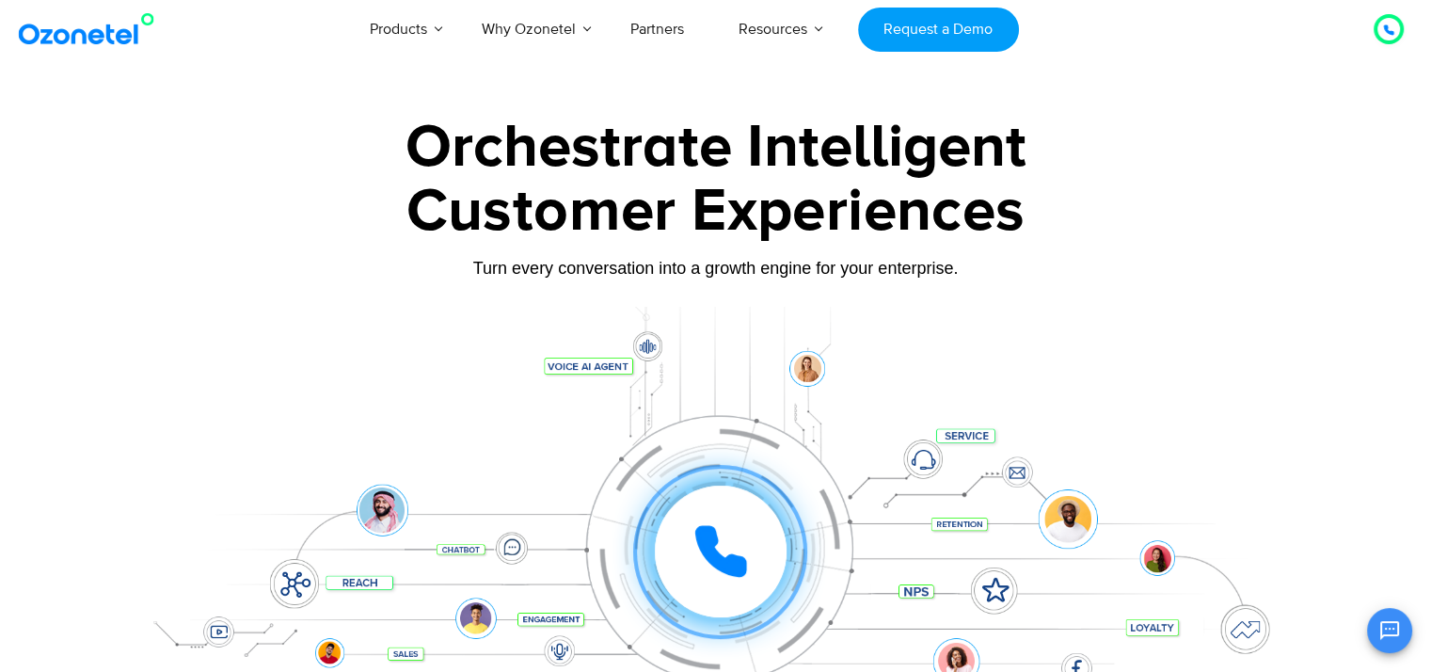
scroll to position [0, 0]
